Goal: Information Seeking & Learning: Check status

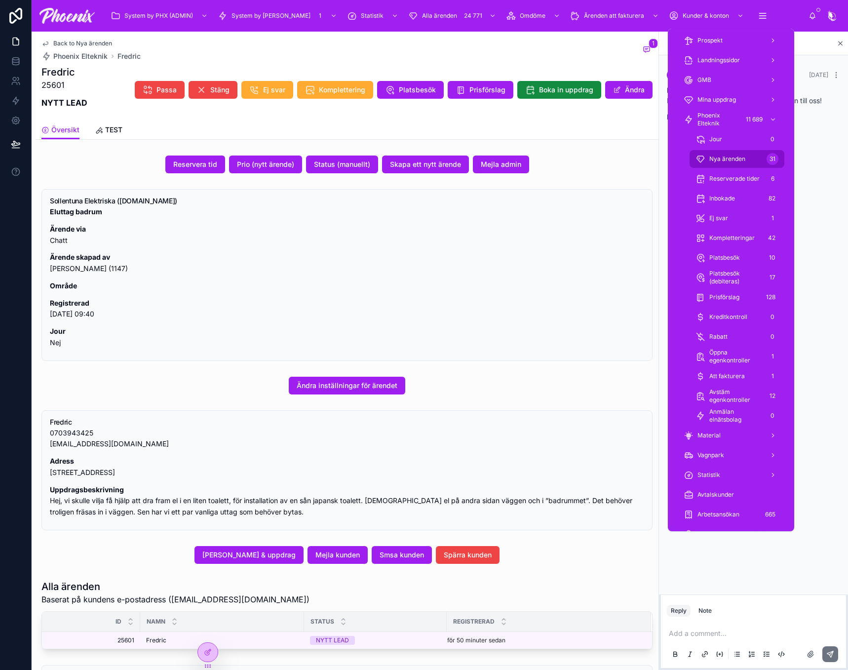
click at [739, 155] on span "Nya ärenden" at bounding box center [727, 159] width 36 height 8
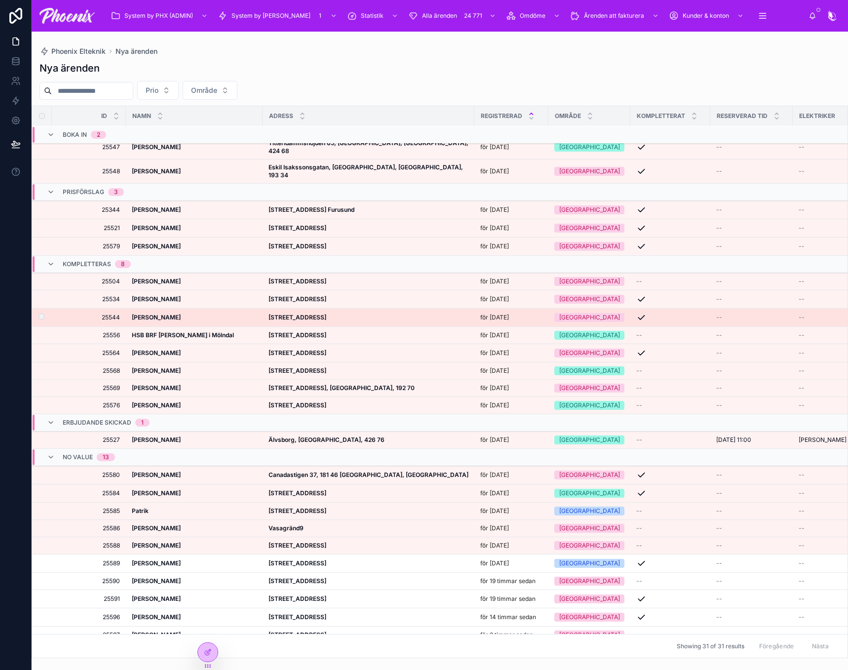
scroll to position [152, 0]
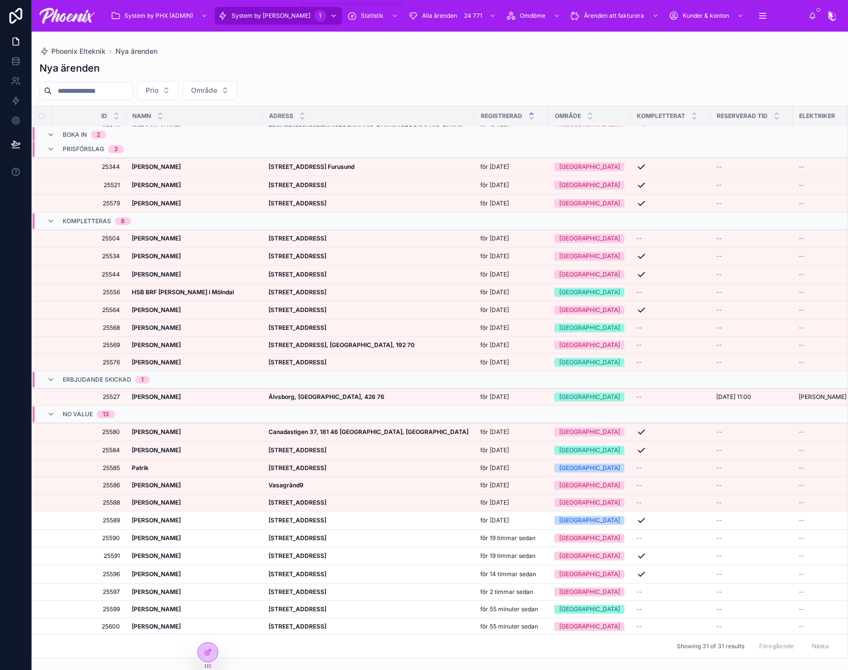
click at [263, 18] on span "System by [PERSON_NAME]" at bounding box center [271, 16] width 79 height 8
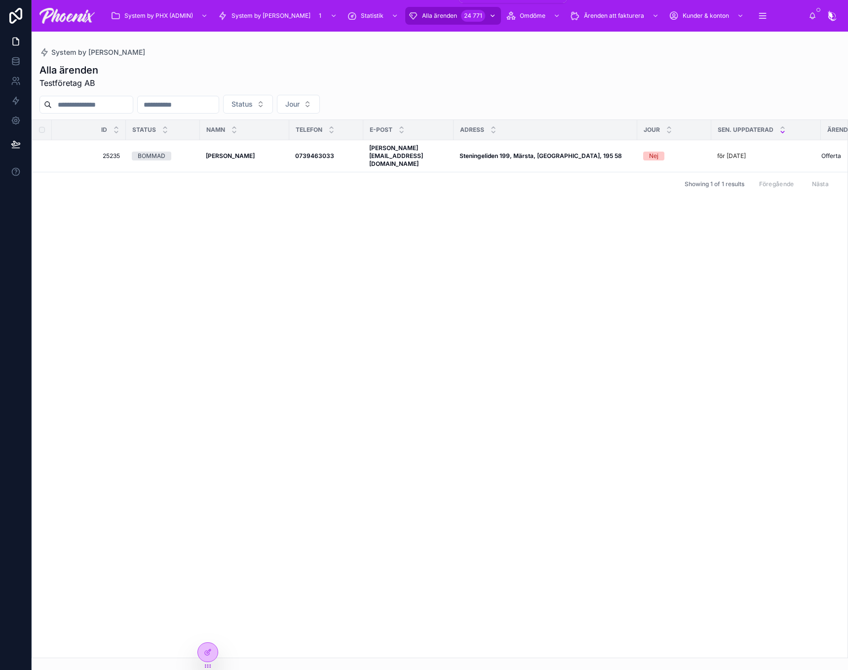
click at [422, 17] on span "Alla ärenden" at bounding box center [439, 16] width 35 height 8
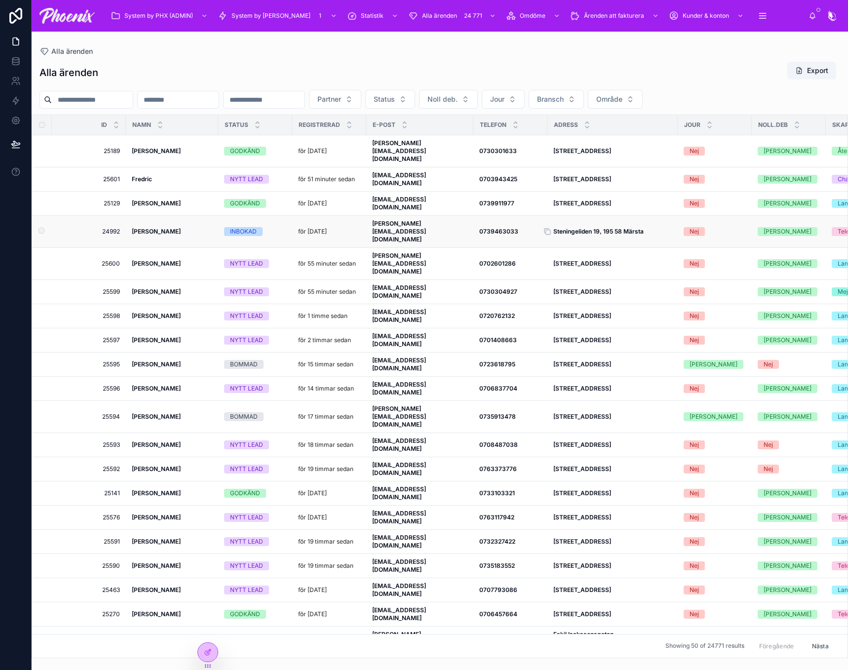
click at [584, 228] on strong "Steningeliden 19, 195 58 Märsta" at bounding box center [598, 231] width 90 height 7
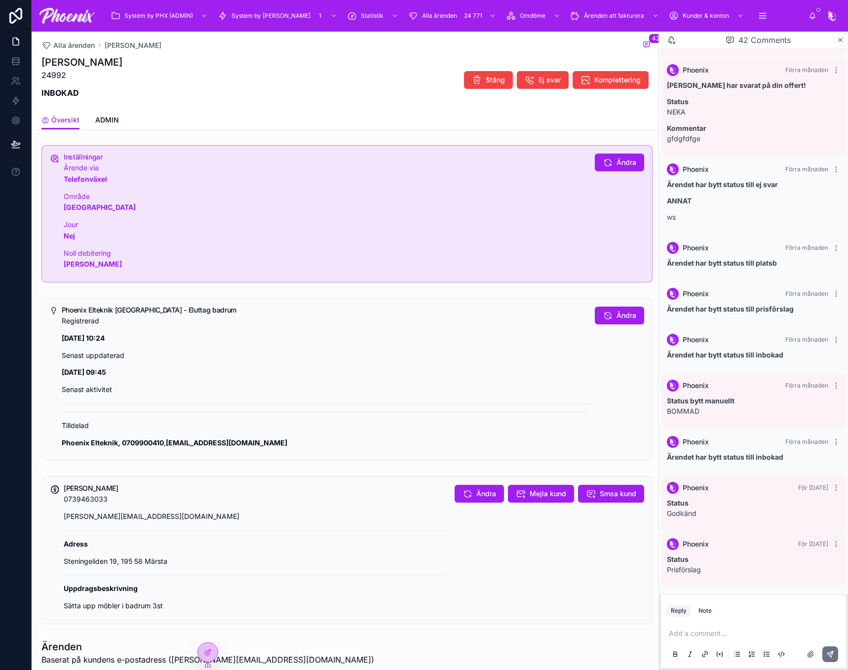
scroll to position [49, 0]
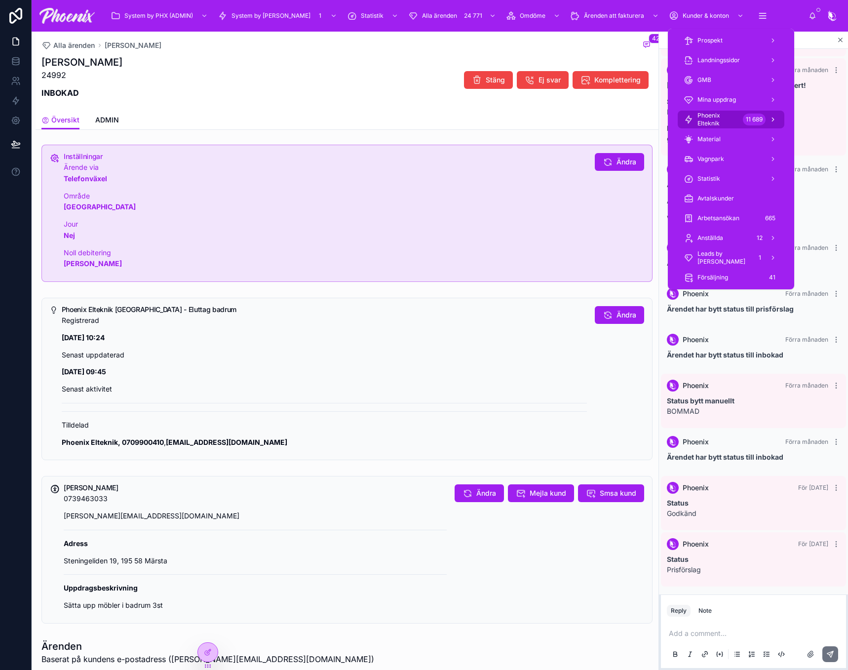
click at [735, 123] on span "Phoenix Elteknik" at bounding box center [717, 120] width 41 height 16
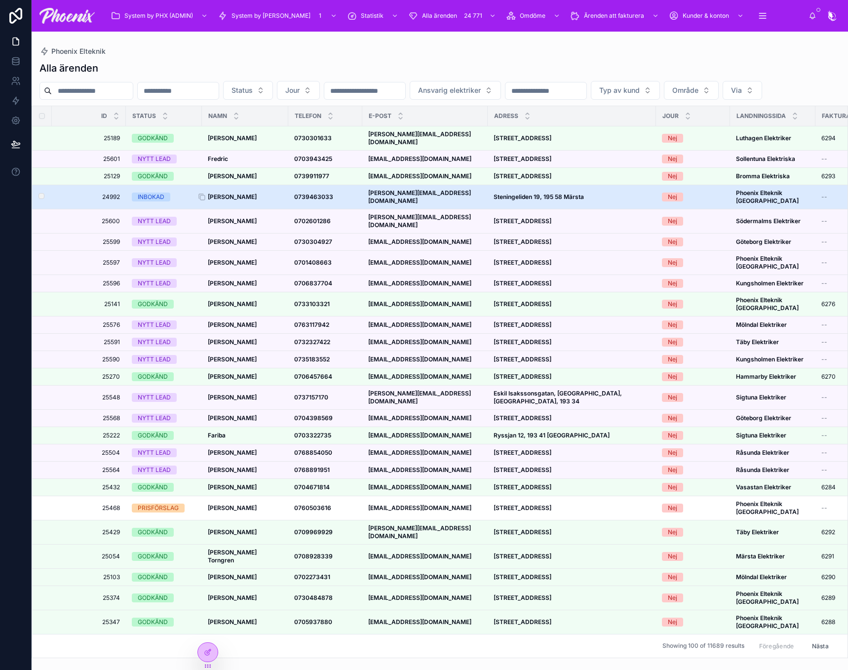
click at [234, 200] on strong "[PERSON_NAME]" at bounding box center [232, 196] width 49 height 7
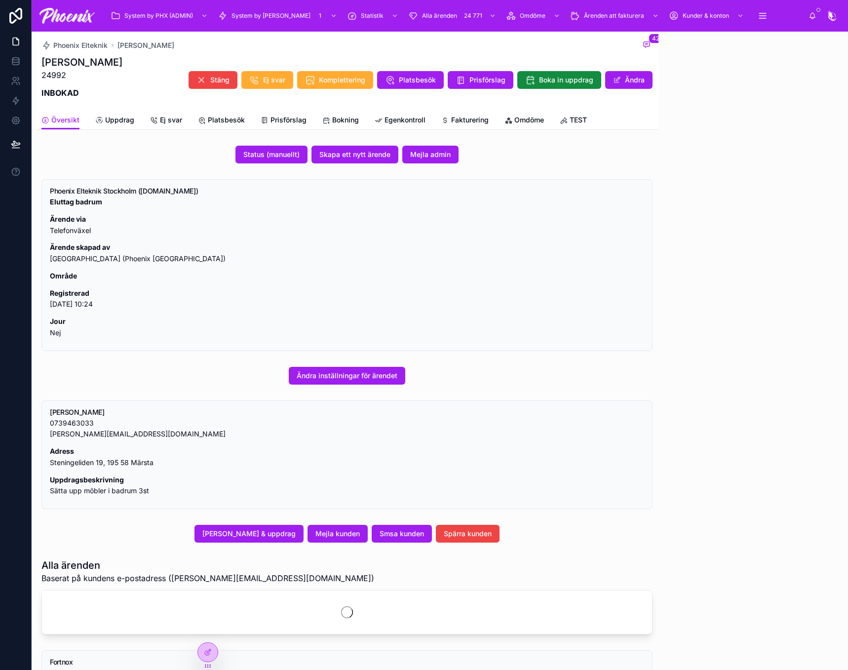
scroll to position [640, 0]
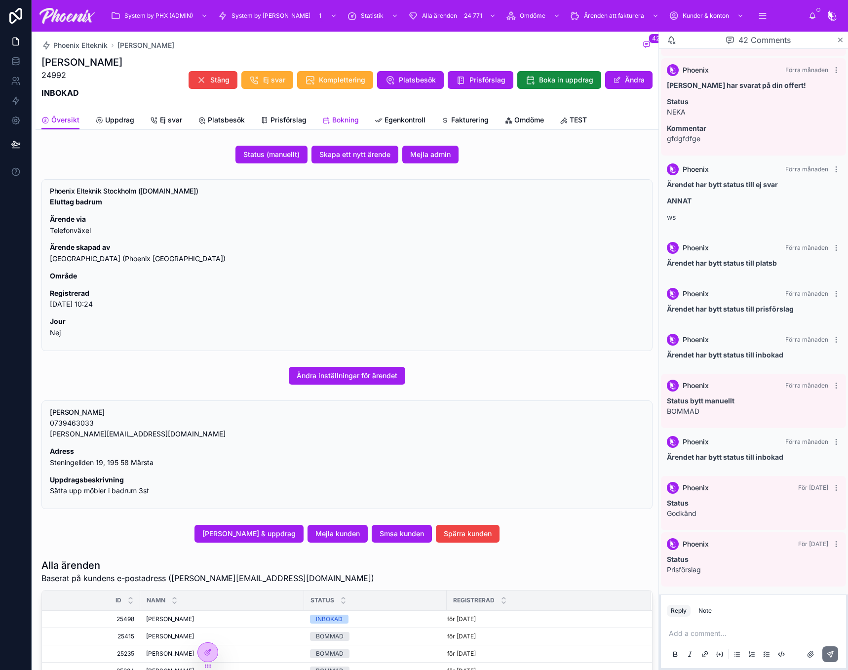
click at [340, 120] on span "Bokning" at bounding box center [345, 120] width 27 height 10
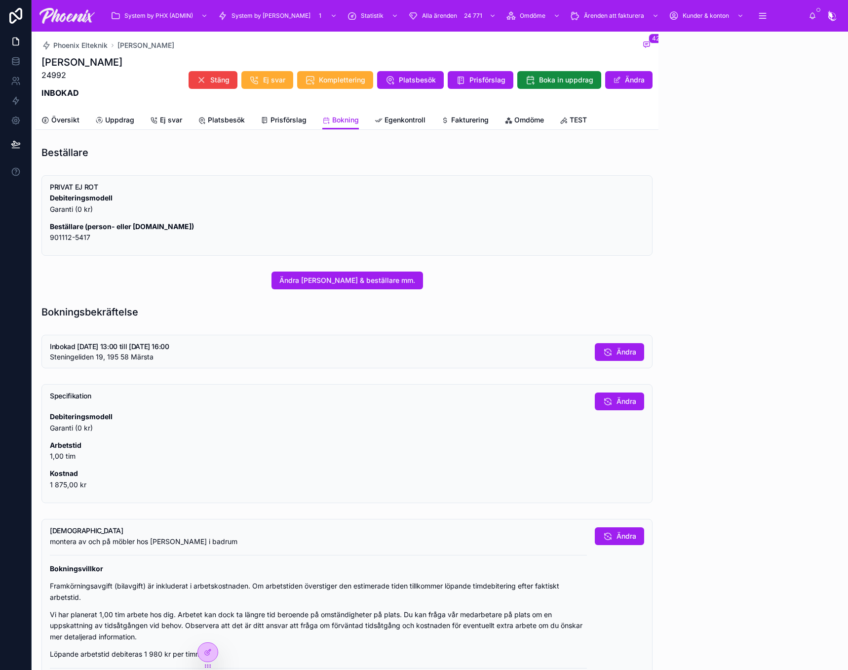
scroll to position [640, 0]
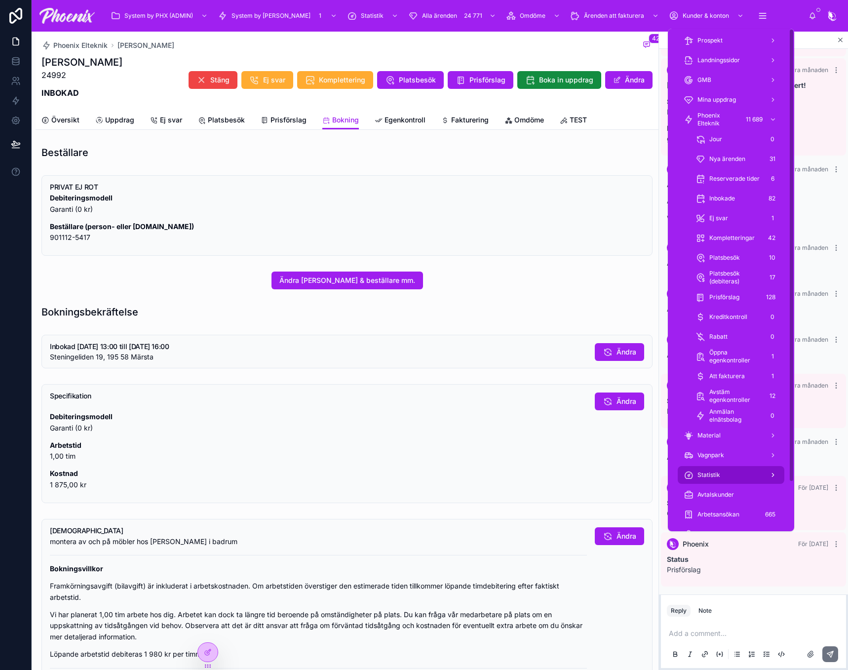
click at [713, 469] on div "Statistik" at bounding box center [731, 475] width 95 height 16
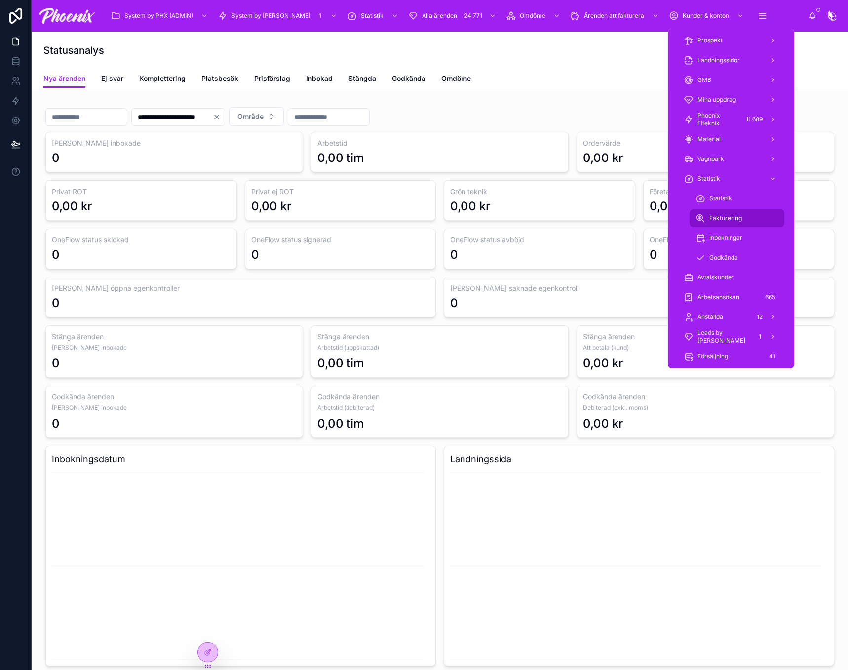
click at [745, 218] on div "Fakturering" at bounding box center [737, 218] width 83 height 16
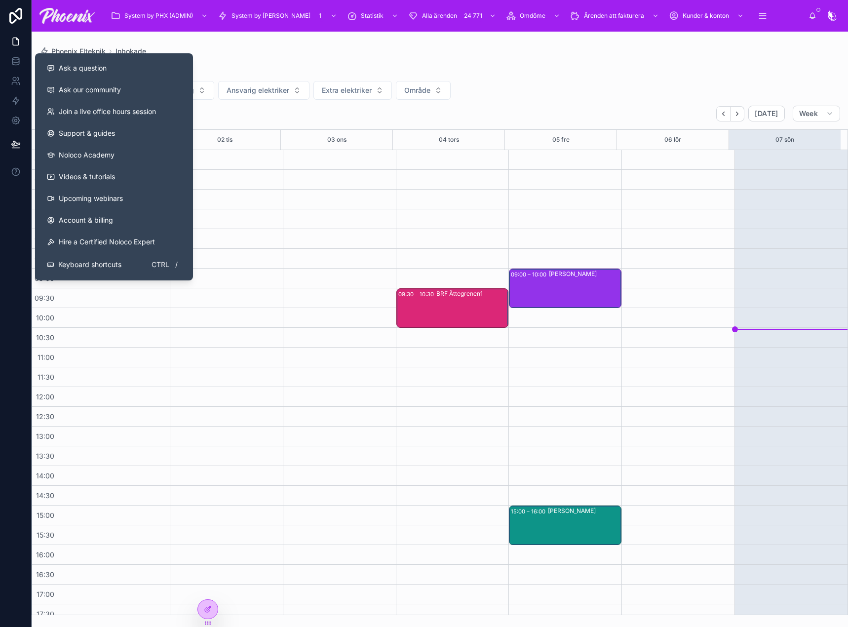
scroll to position [237, 0]
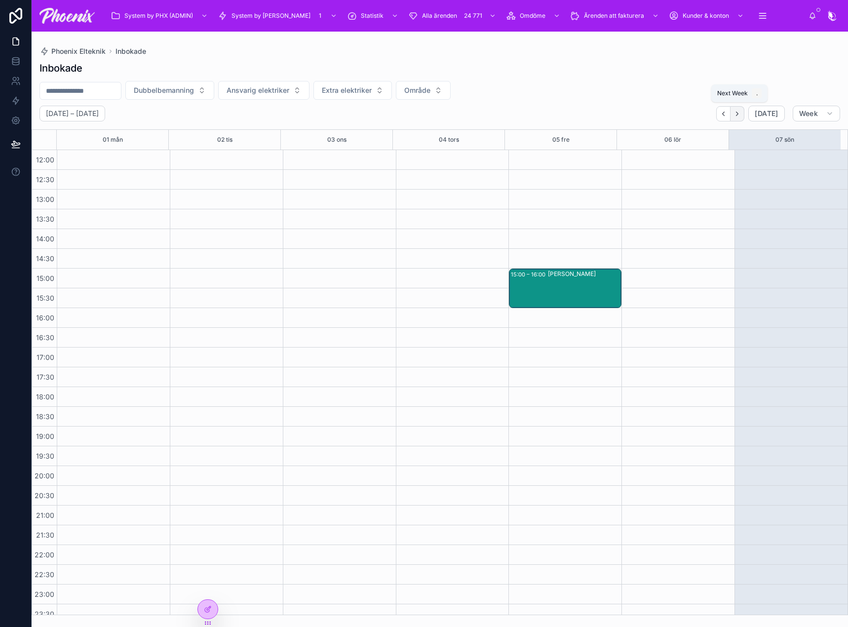
click at [737, 116] on icon "Next" at bounding box center [737, 113] width 7 height 7
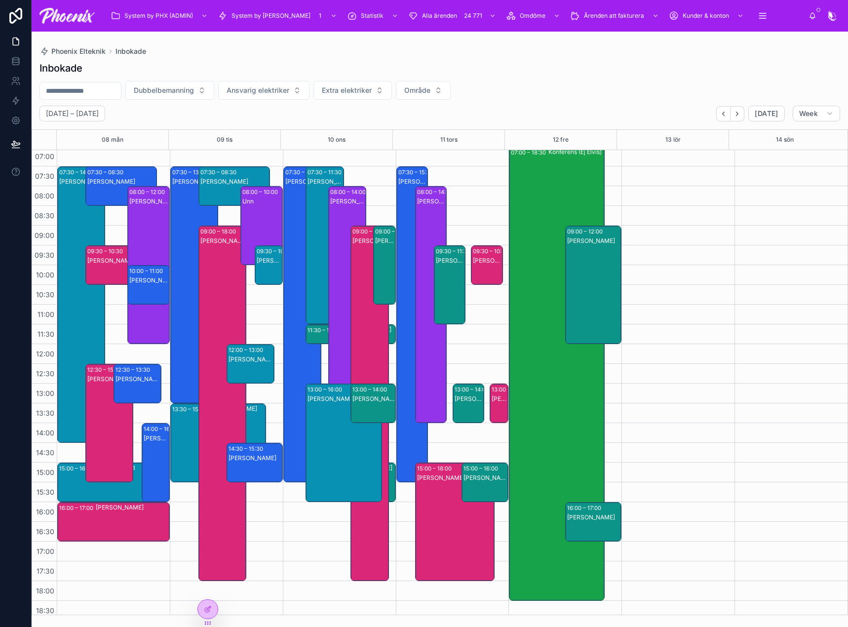
scroll to position [39, 0]
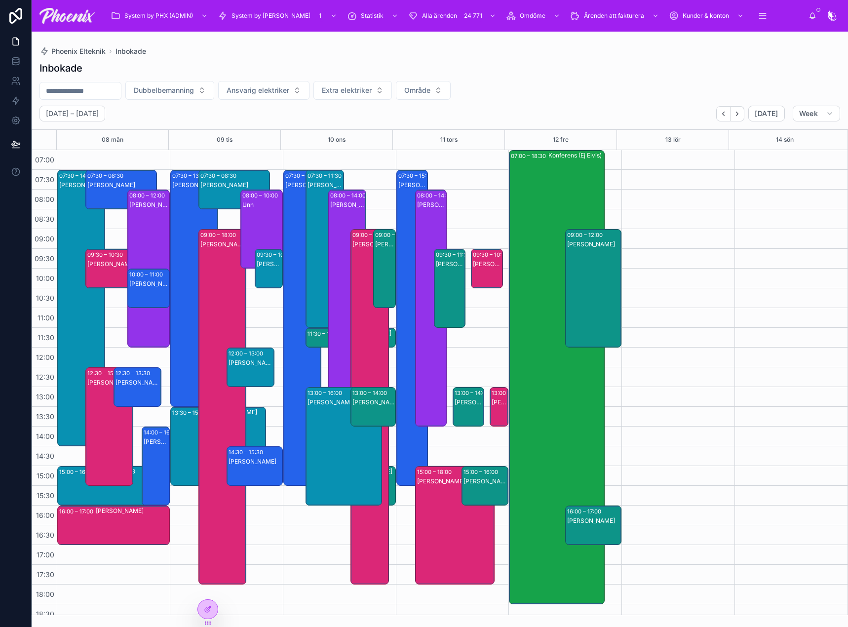
click at [315, 413] on div "[PERSON_NAME]" at bounding box center [345, 456] width 74 height 116
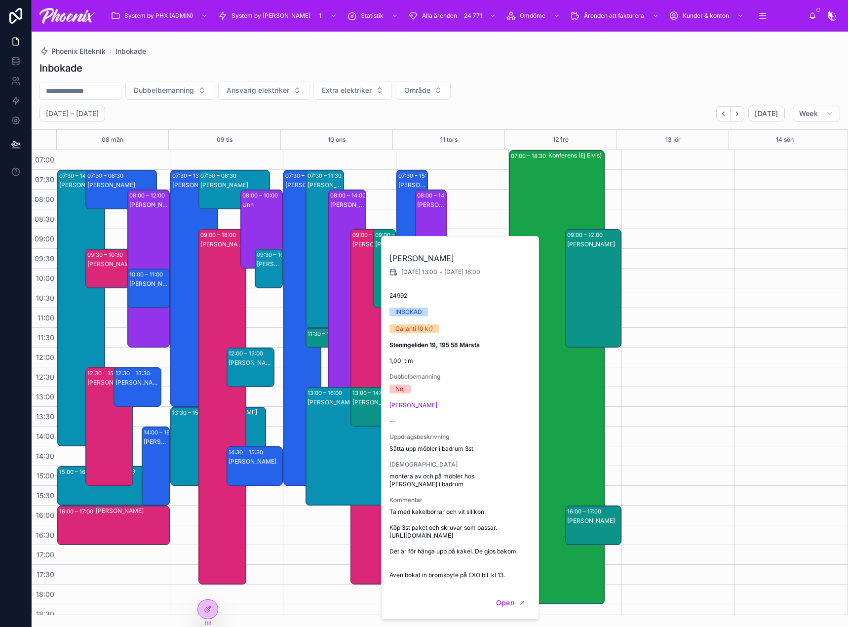
click at [314, 295] on div "Josephine Hagert" at bounding box center [325, 259] width 35 height 156
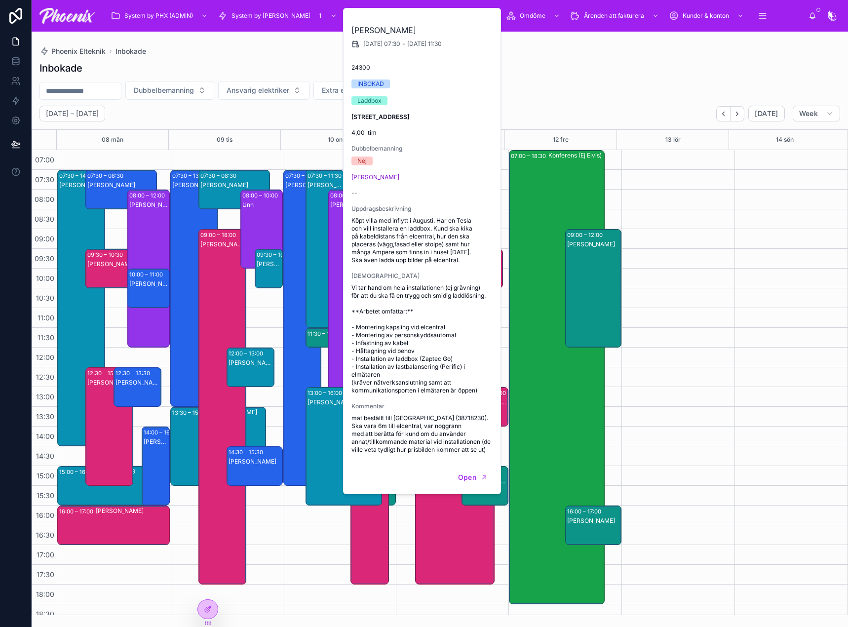
click at [316, 411] on div "[PERSON_NAME]" at bounding box center [345, 456] width 74 height 116
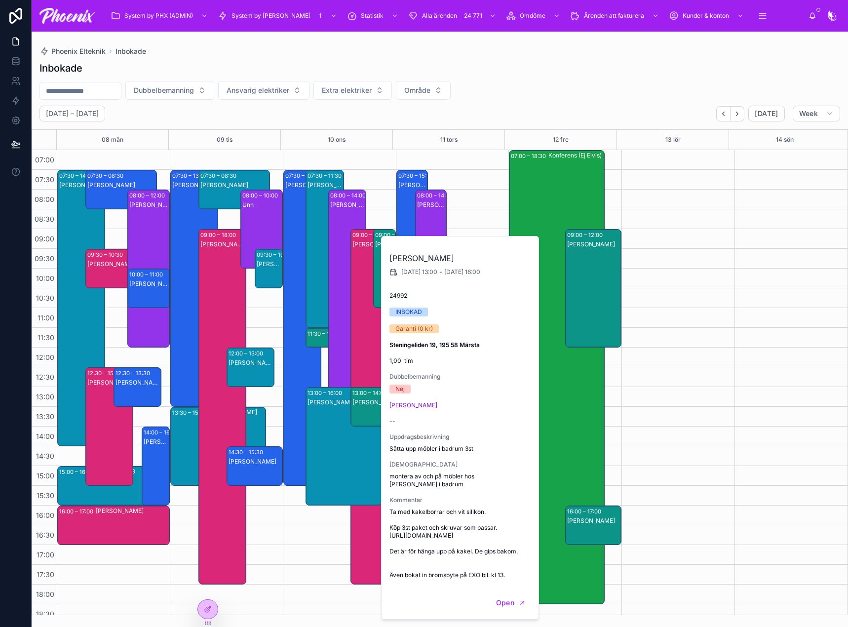
drag, startPoint x: 297, startPoint y: 534, endPoint x: 301, endPoint y: 525, distance: 9.1
click at [297, 533] on div "07:30 – 15:30 Leif Friberg 07:30 – 11:30 Josephine Hagert 11:30 – 12:00 Anita W…" at bounding box center [339, 466] width 113 height 711
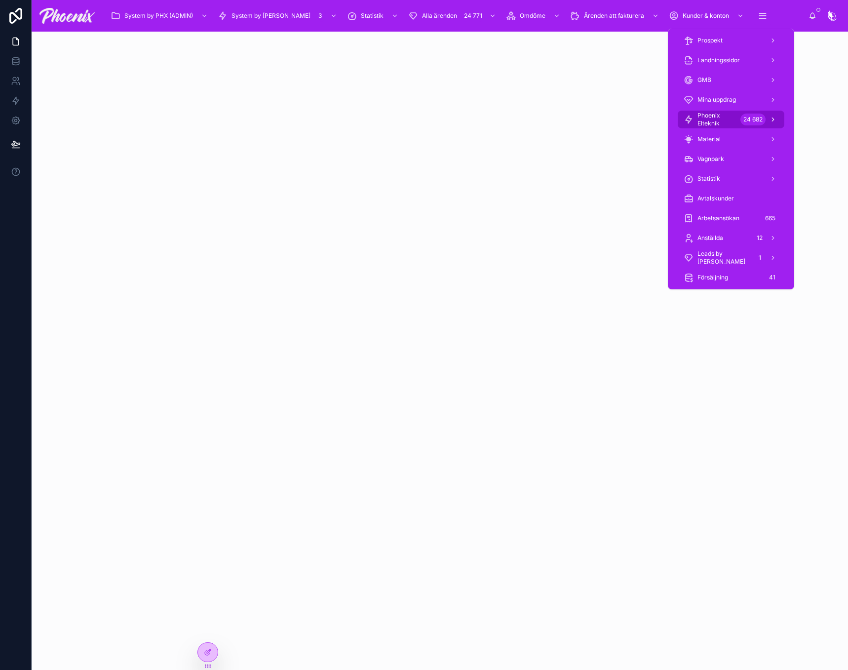
click at [743, 127] on link "Phoenix Elteknik 24 682" at bounding box center [731, 120] width 107 height 18
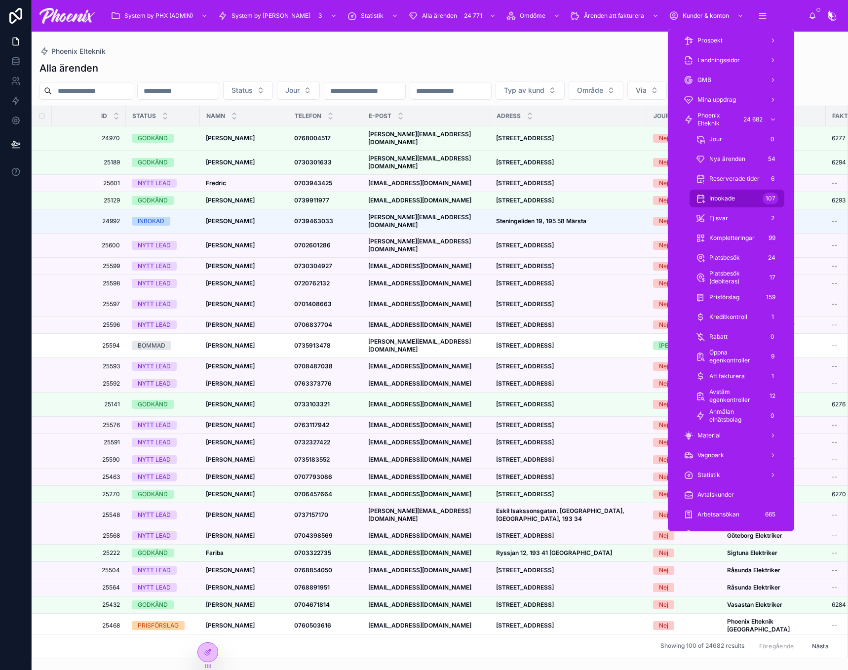
click at [735, 195] on div "Inbokade 107" at bounding box center [737, 199] width 83 height 16
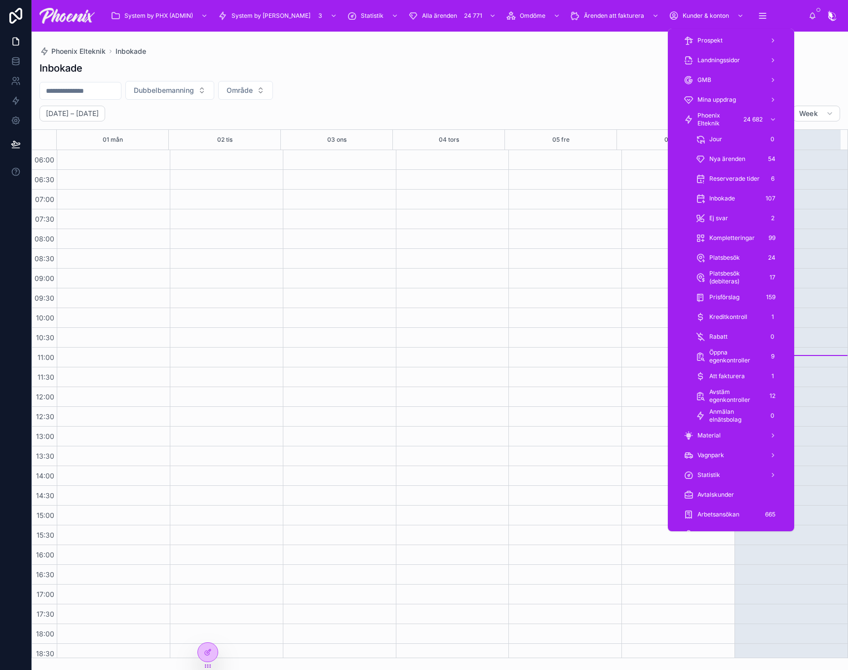
scroll to position [203, 0]
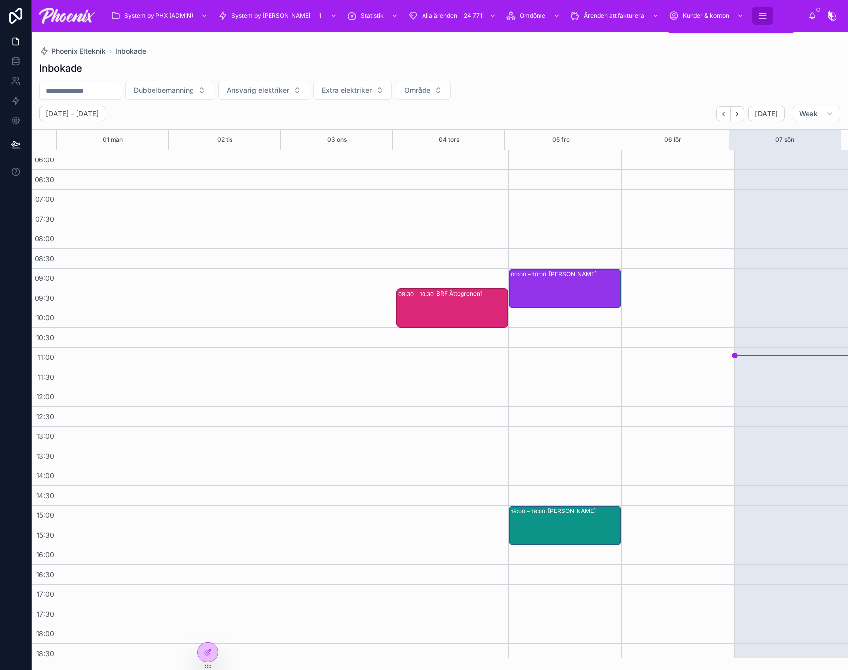
scroll to position [203, 0]
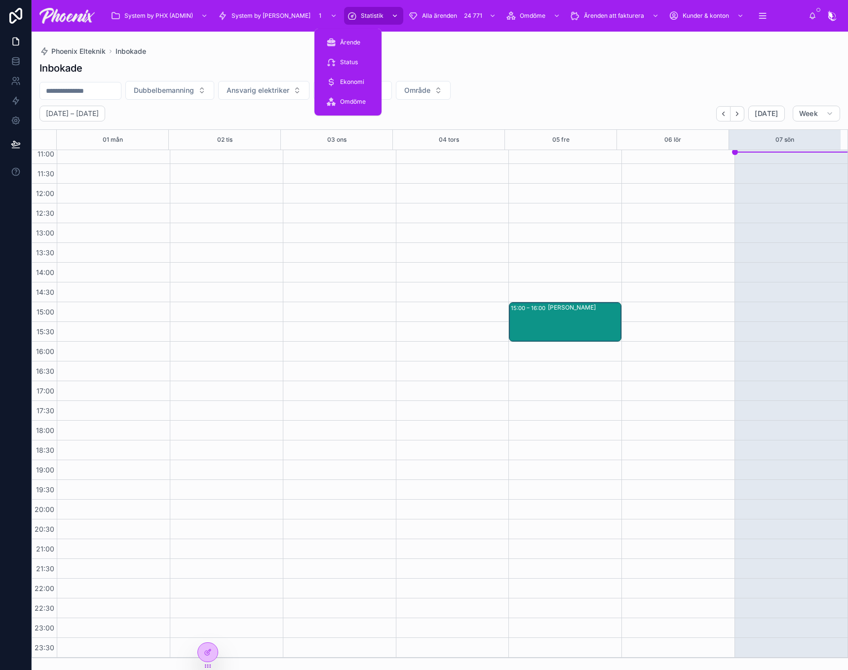
click at [361, 15] on span "Statistik" at bounding box center [372, 16] width 23 height 8
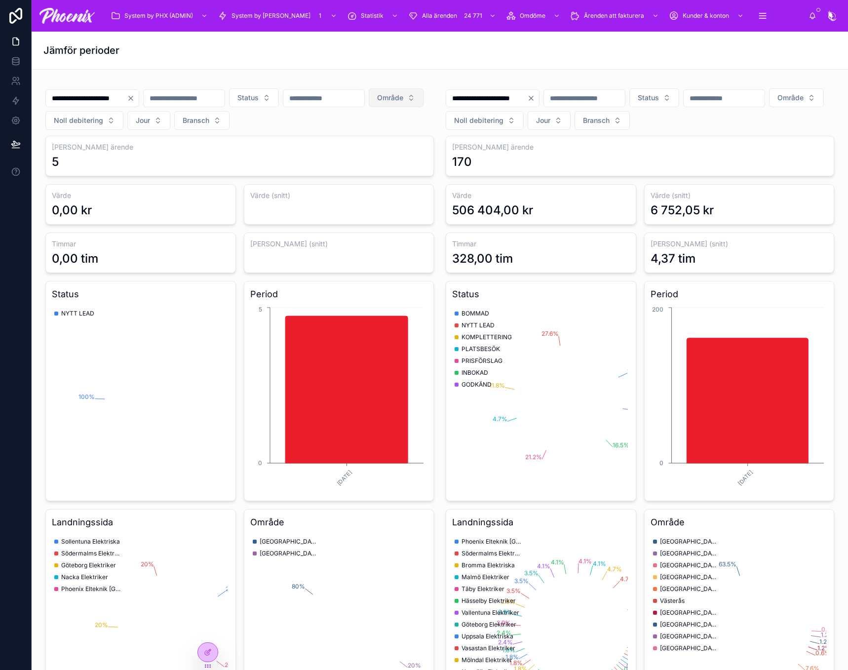
click at [369, 107] on button "Område" at bounding box center [396, 97] width 55 height 19
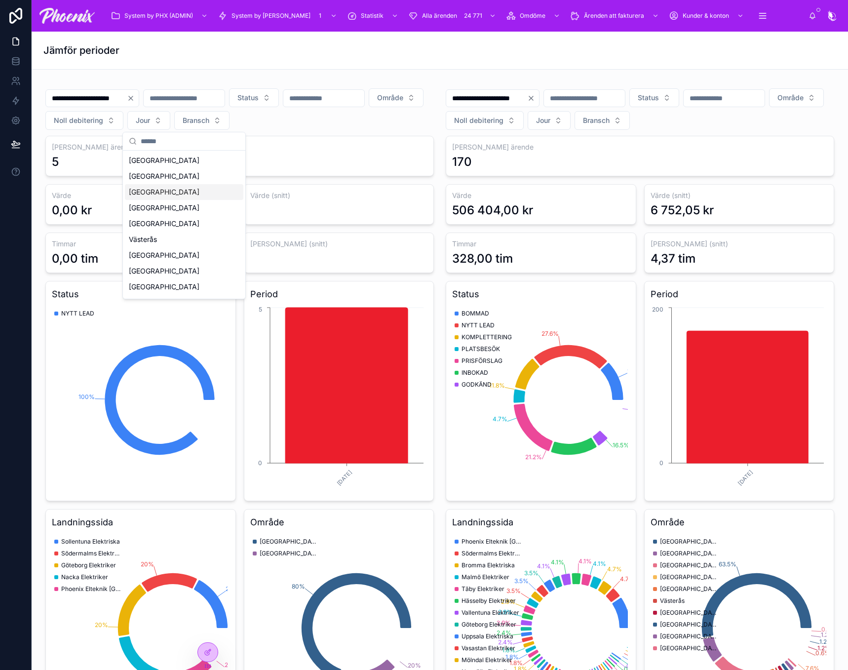
click at [182, 188] on div "[GEOGRAPHIC_DATA]" at bounding box center [184, 192] width 118 height 16
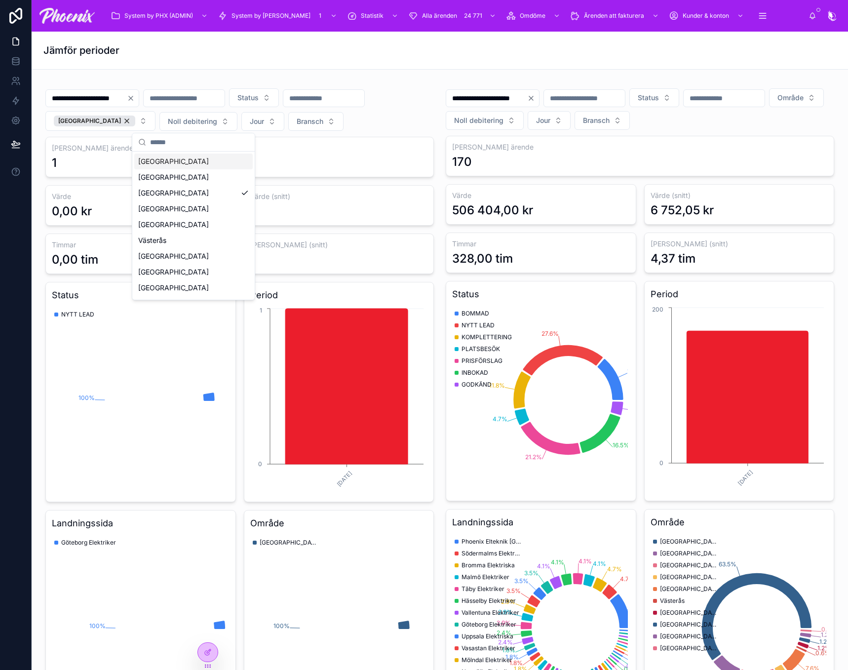
click at [127, 98] on input "**********" at bounding box center [86, 98] width 81 height 14
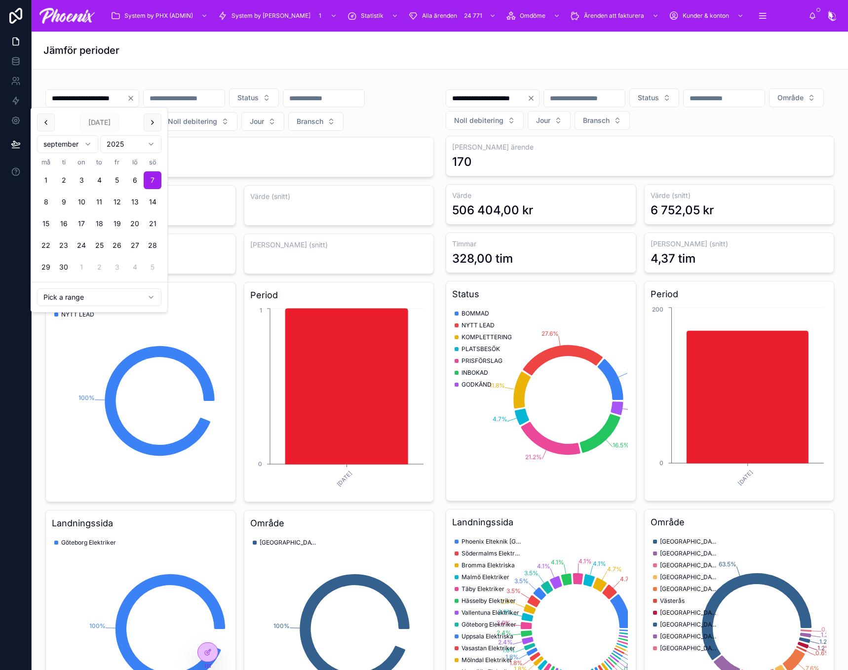
click at [105, 295] on html "**********" at bounding box center [424, 335] width 848 height 670
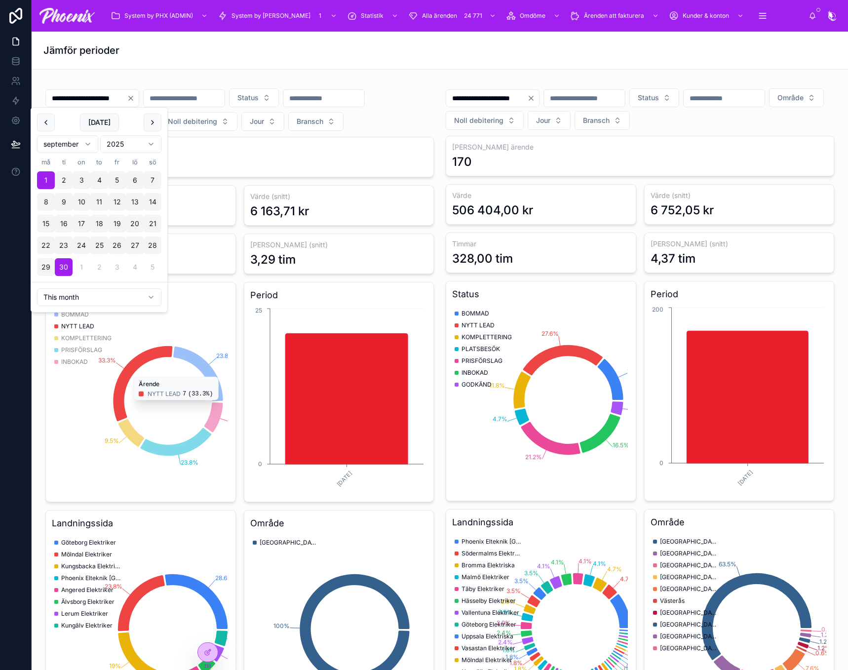
click at [88, 294] on html "**********" at bounding box center [424, 335] width 848 height 670
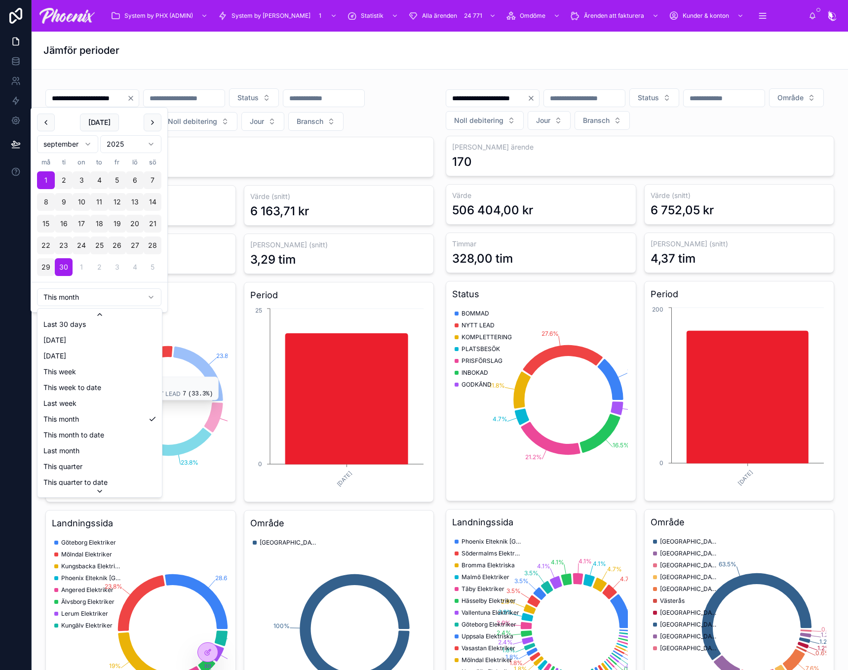
scroll to position [60, 0]
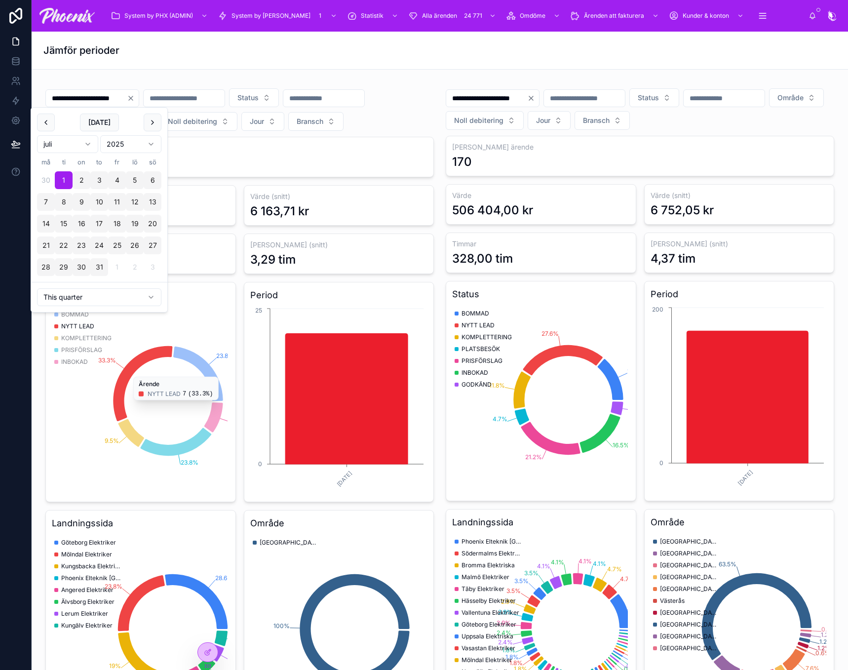
type input "**********"
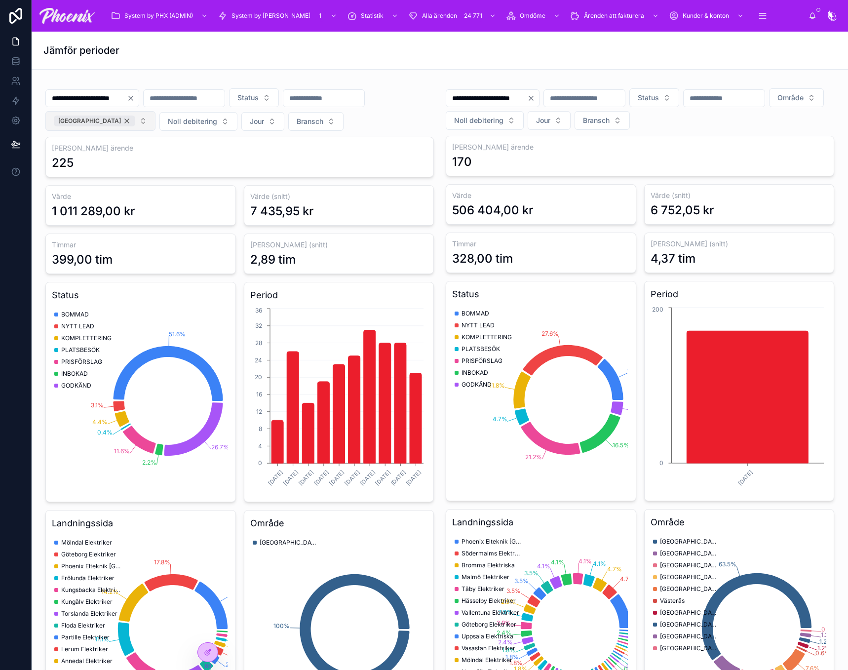
click at [135, 120] on div "Göteborg" at bounding box center [94, 121] width 81 height 11
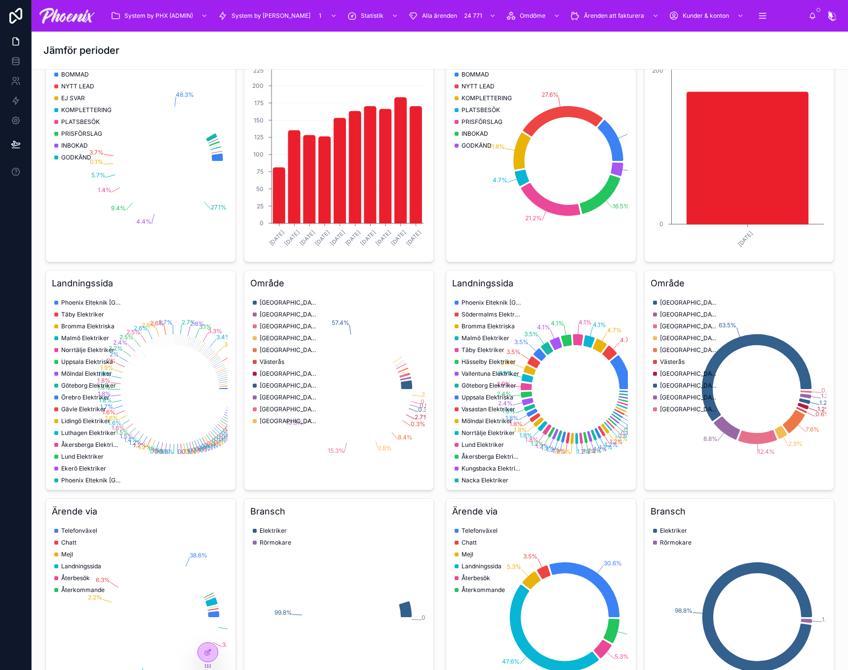
scroll to position [247, 0]
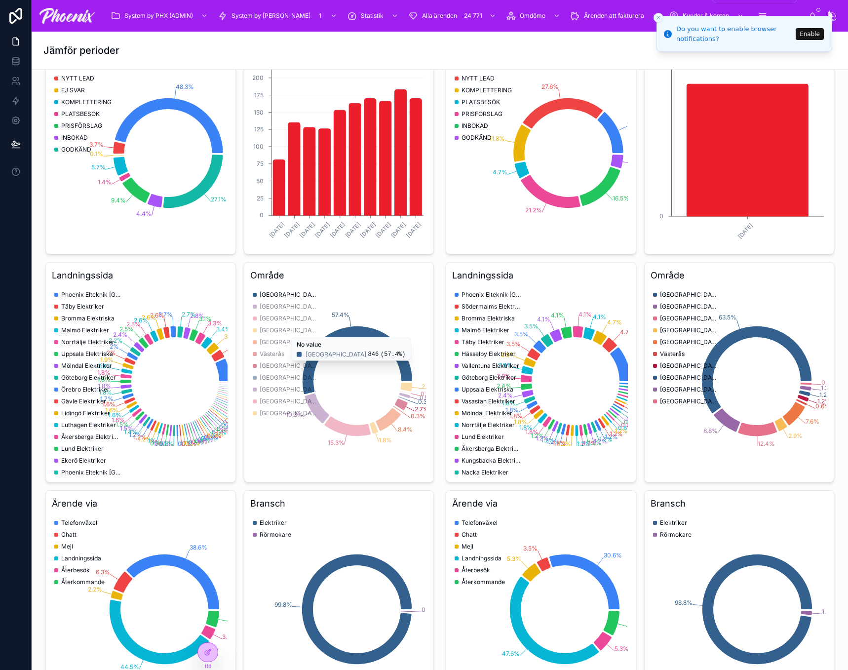
drag, startPoint x: 657, startPoint y: 15, endPoint x: 669, endPoint y: 18, distance: 12.6
click at [657, 15] on icon "Close toast" at bounding box center [659, 18] width 6 height 6
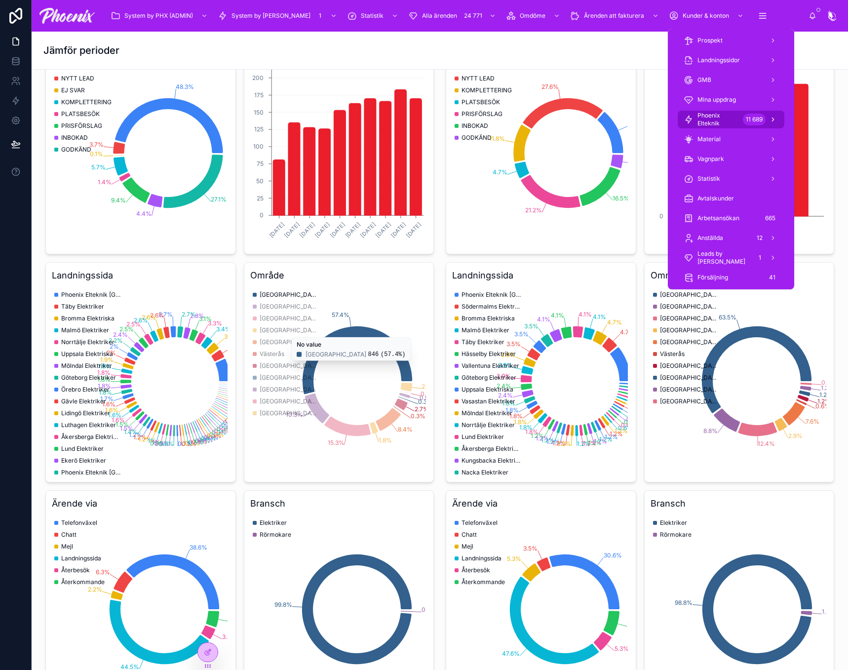
click at [725, 114] on span "Phoenix Elteknik" at bounding box center [717, 120] width 41 height 16
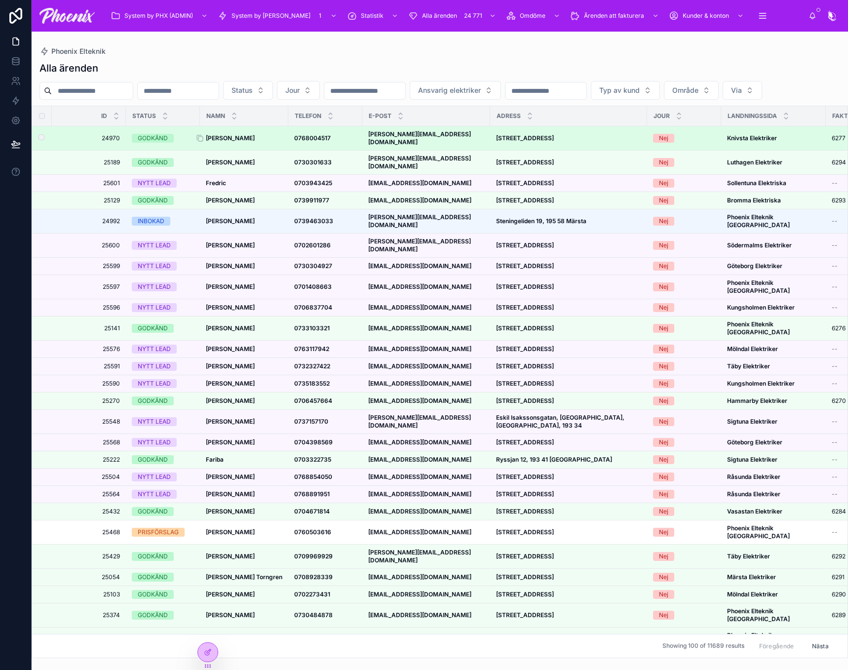
click at [255, 142] on strong "Camilla Estmer Nilsson" at bounding box center [230, 137] width 49 height 7
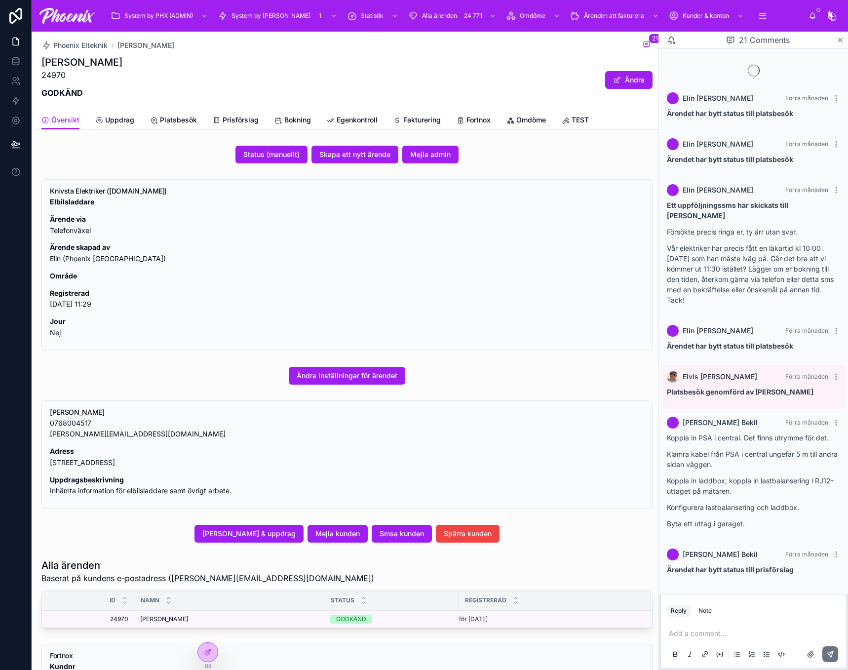
scroll to position [767, 0]
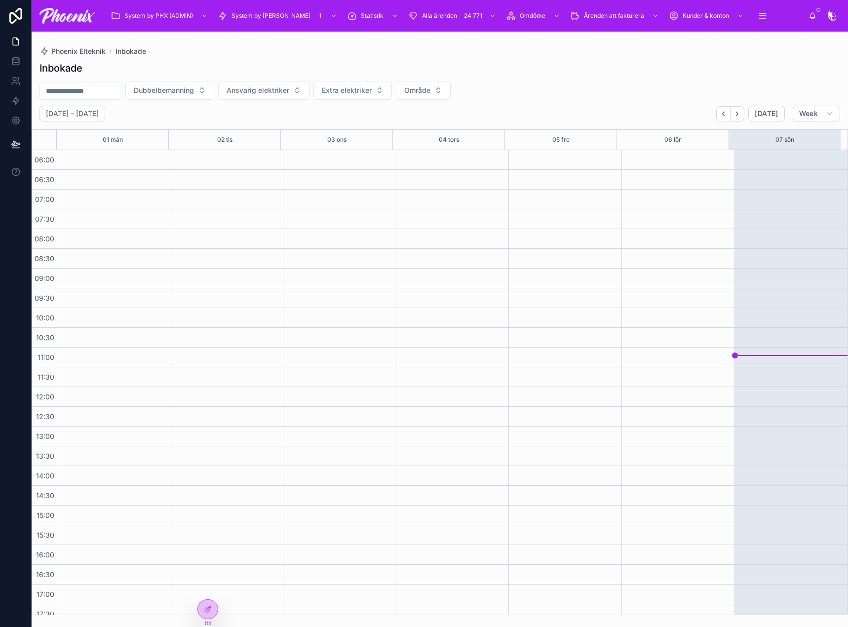
scroll to position [237, 0]
click at [741, 117] on icon "Next" at bounding box center [737, 113] width 7 height 7
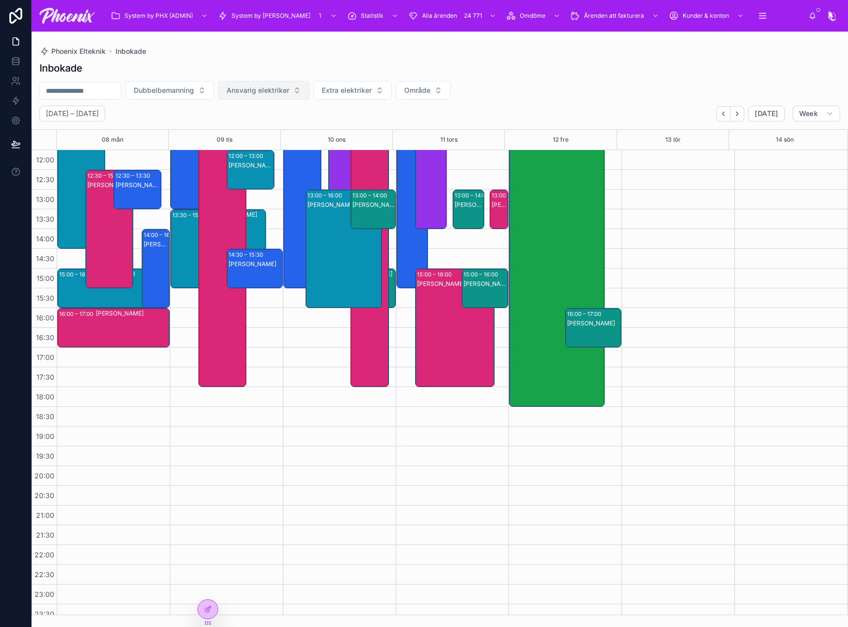
click at [289, 85] on span "Ansvarig elektriker" at bounding box center [258, 90] width 63 height 10
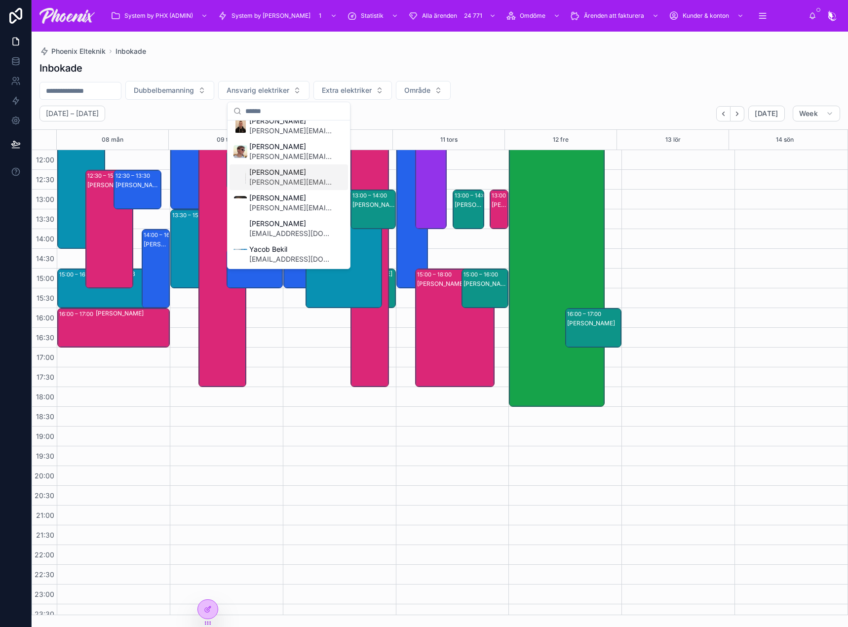
scroll to position [10, 0]
click at [286, 195] on span "[PERSON_NAME]" at bounding box center [290, 198] width 83 height 10
